Goal: Use online tool/utility

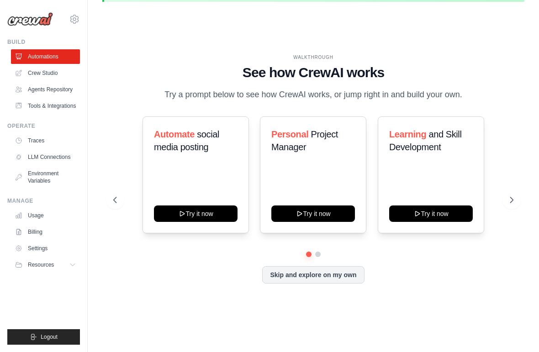
scroll to position [50, 0]
click at [48, 159] on link "LLM Connections" at bounding box center [45, 157] width 69 height 15
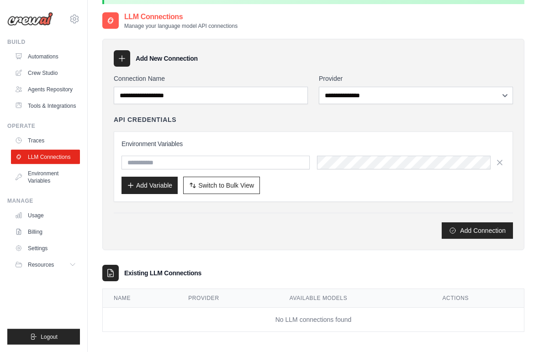
scroll to position [79, 0]
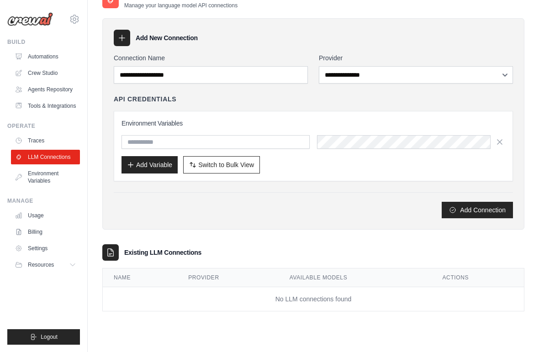
click at [38, 71] on link "Crew Studio" at bounding box center [45, 73] width 69 height 15
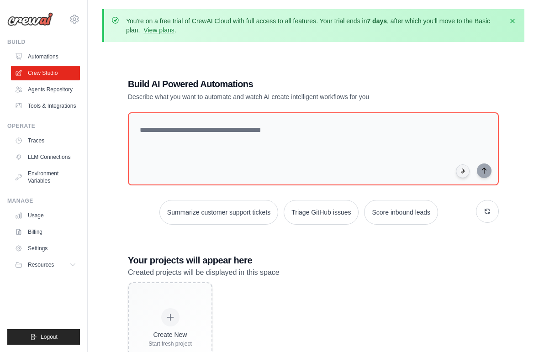
click at [77, 20] on icon at bounding box center [74, 19] width 11 height 11
click at [37, 47] on div "Build Automations Crew Studio Agents Repository Tools & Integrations" at bounding box center [43, 75] width 73 height 75
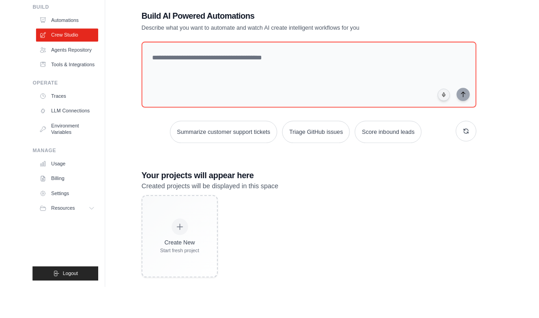
scroll to position [34, 0]
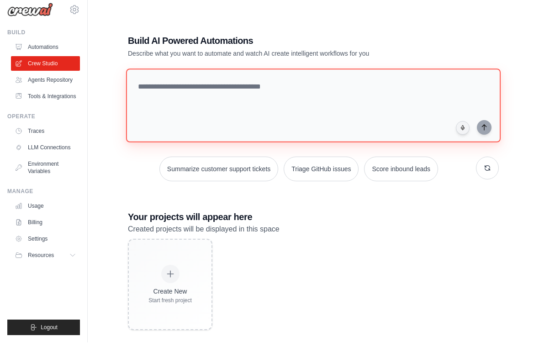
click at [324, 107] on textarea at bounding box center [313, 115] width 375 height 74
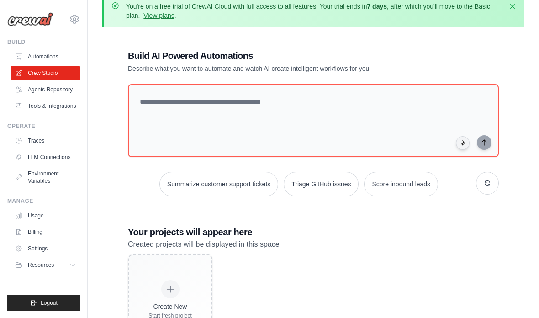
scroll to position [0, 0]
